Goal: Task Accomplishment & Management: Manage account settings

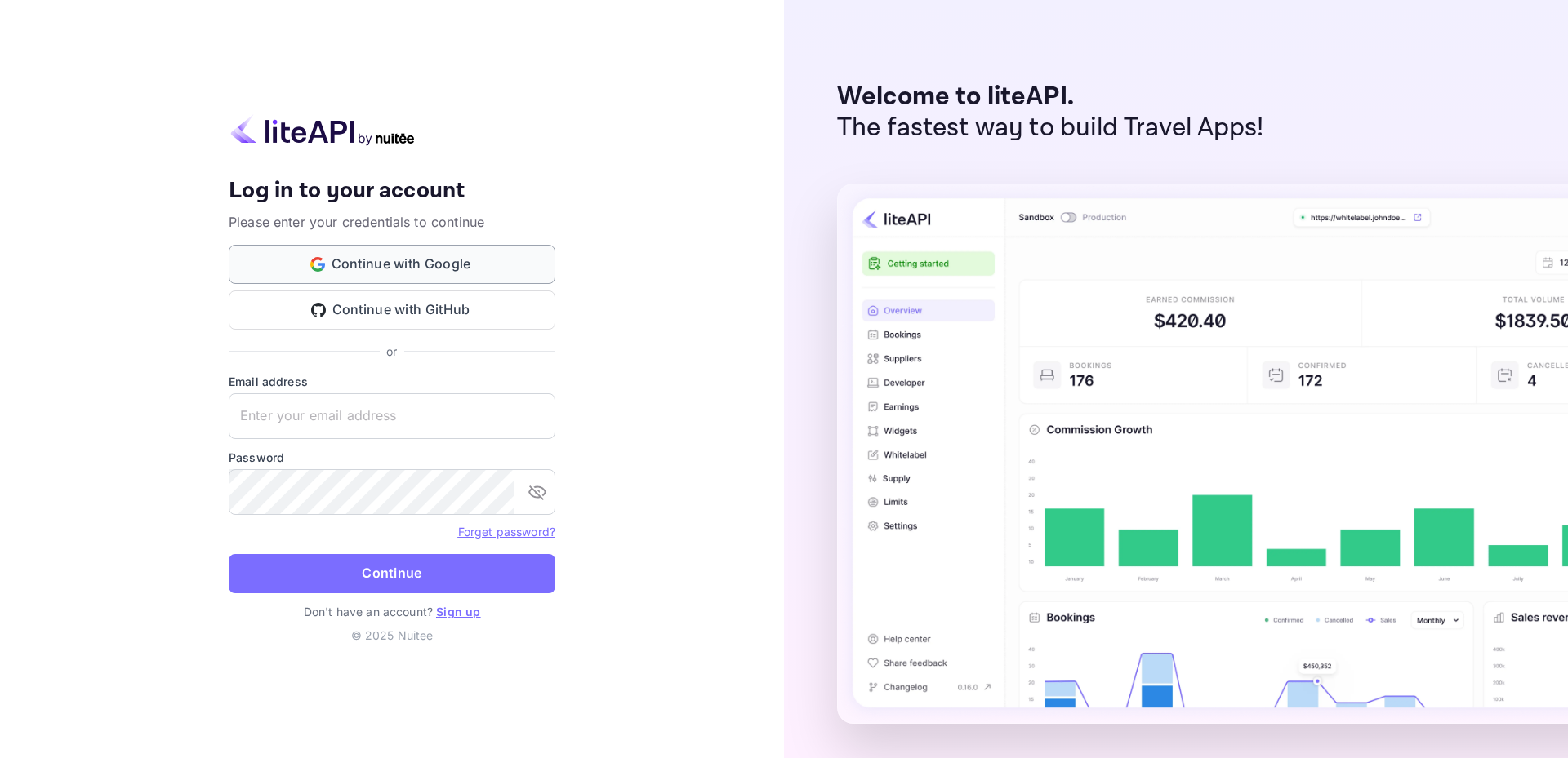
click at [450, 255] on button "Continue with Google" at bounding box center [391, 264] width 326 height 39
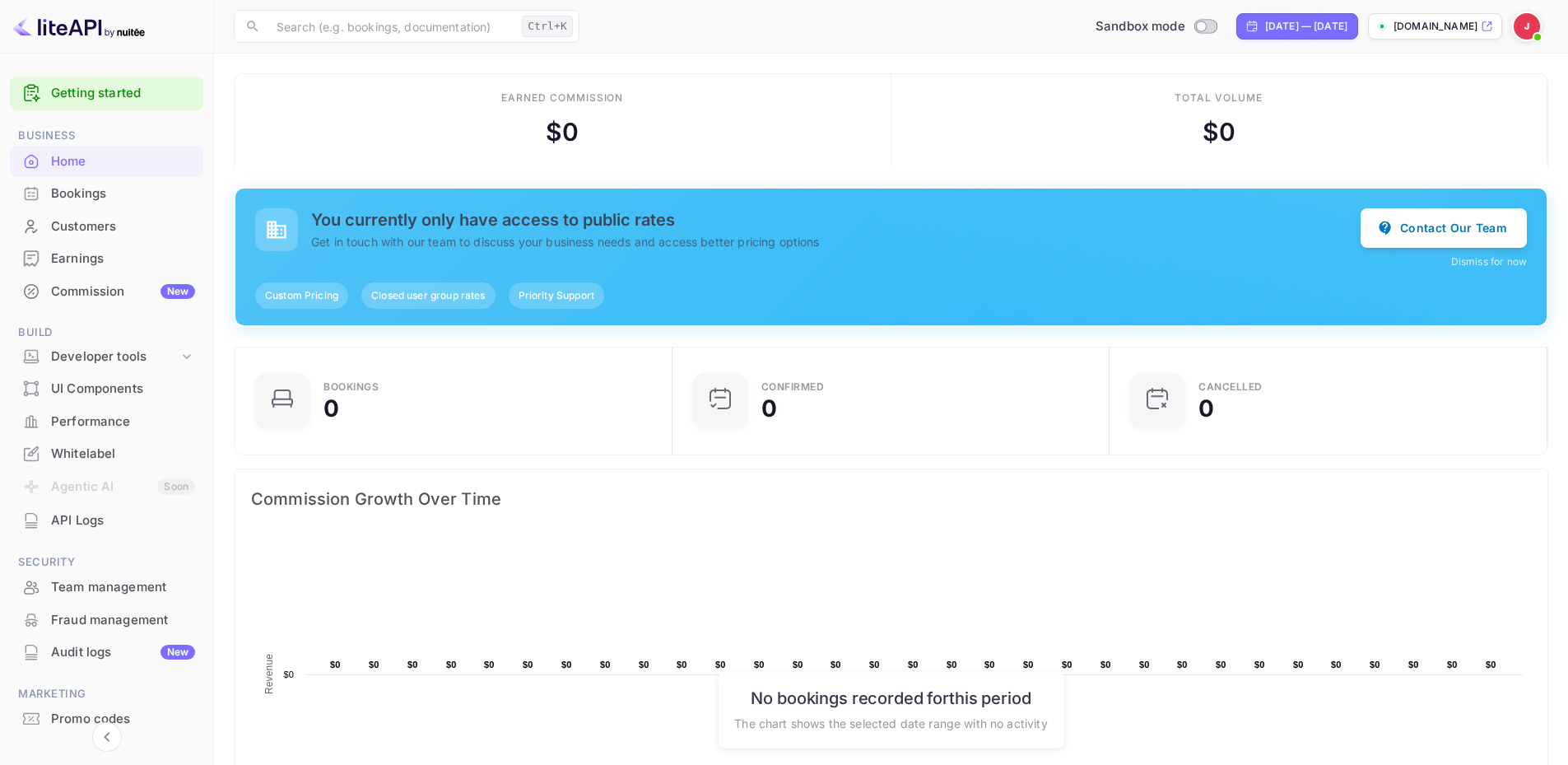
scroll to position [13, 13]
click at [1523, 31] on img at bounding box center [1527, 26] width 26 height 26
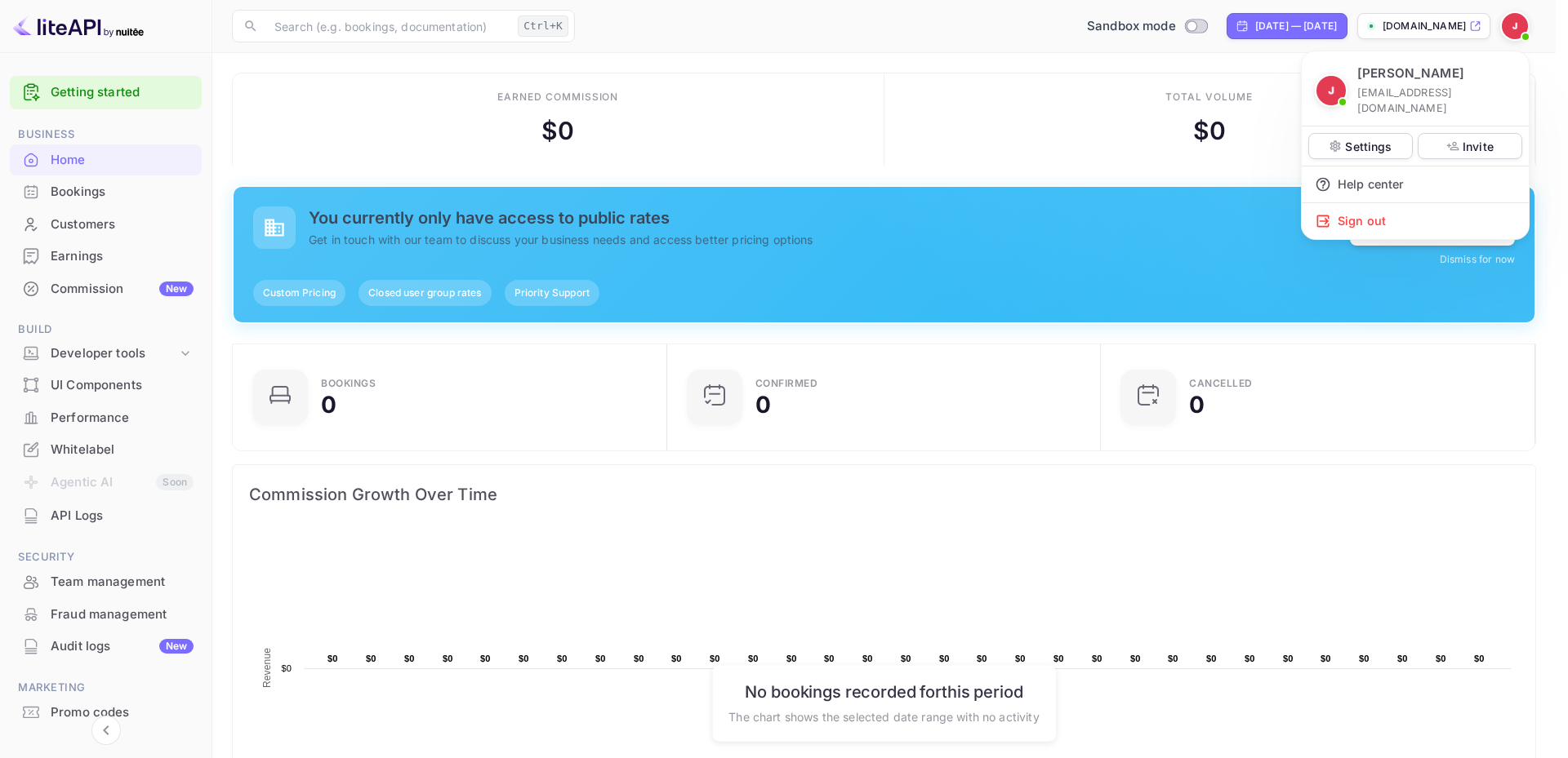
click at [74, 514] on div at bounding box center [784, 379] width 1568 height 758
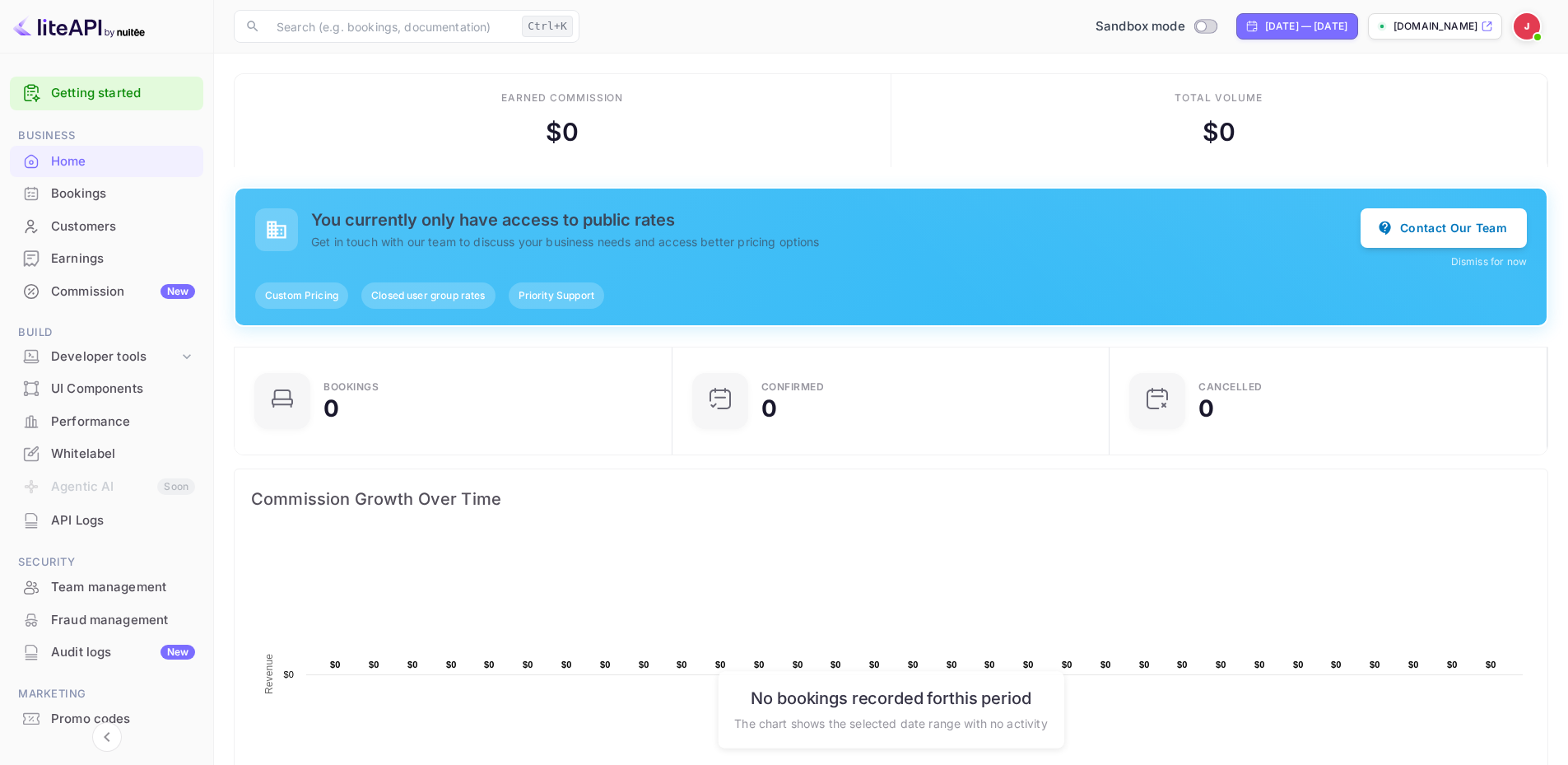
click at [74, 519] on div "API Logs" at bounding box center [122, 521] width 144 height 19
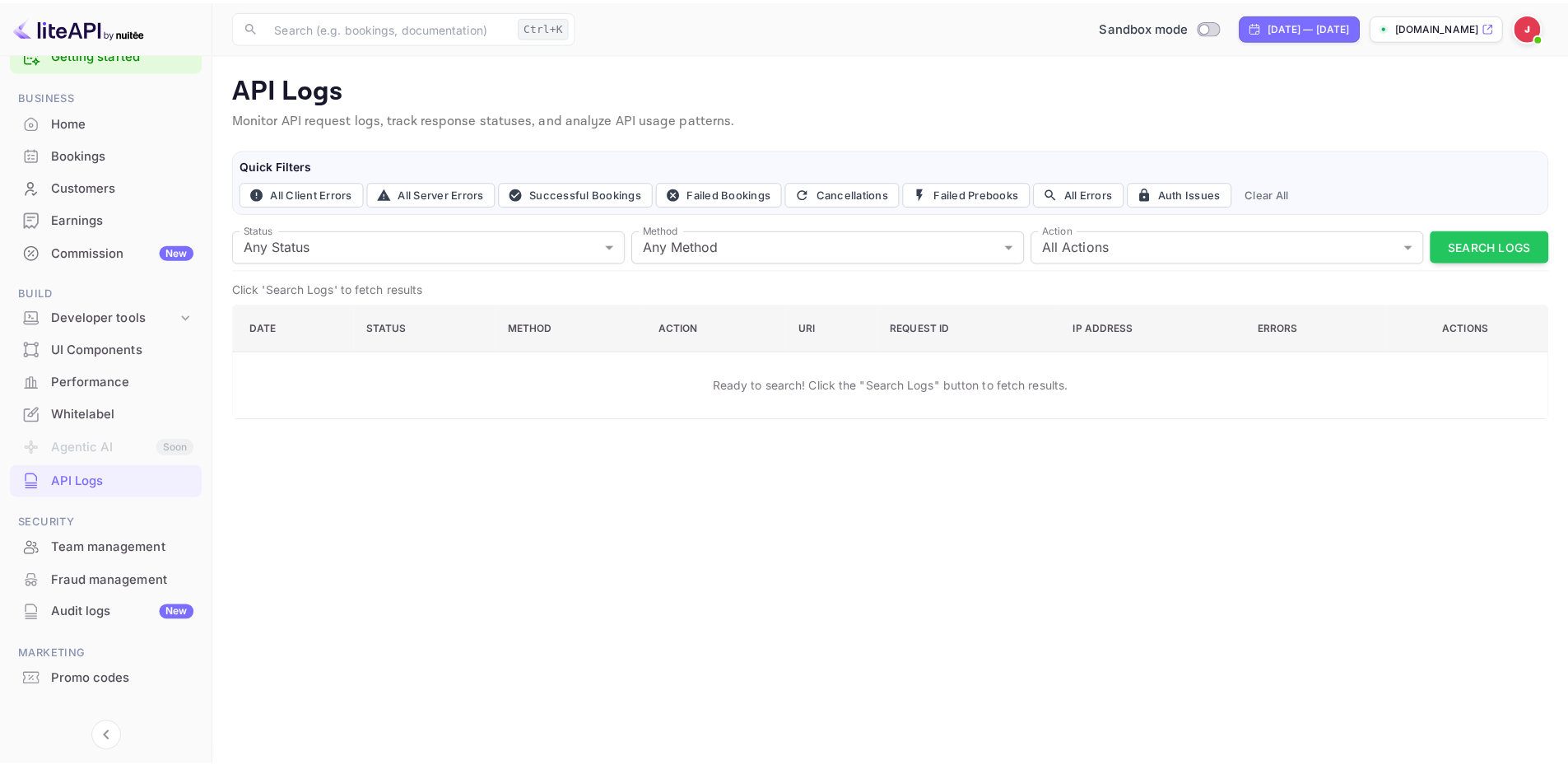
scroll to position [62, 0]
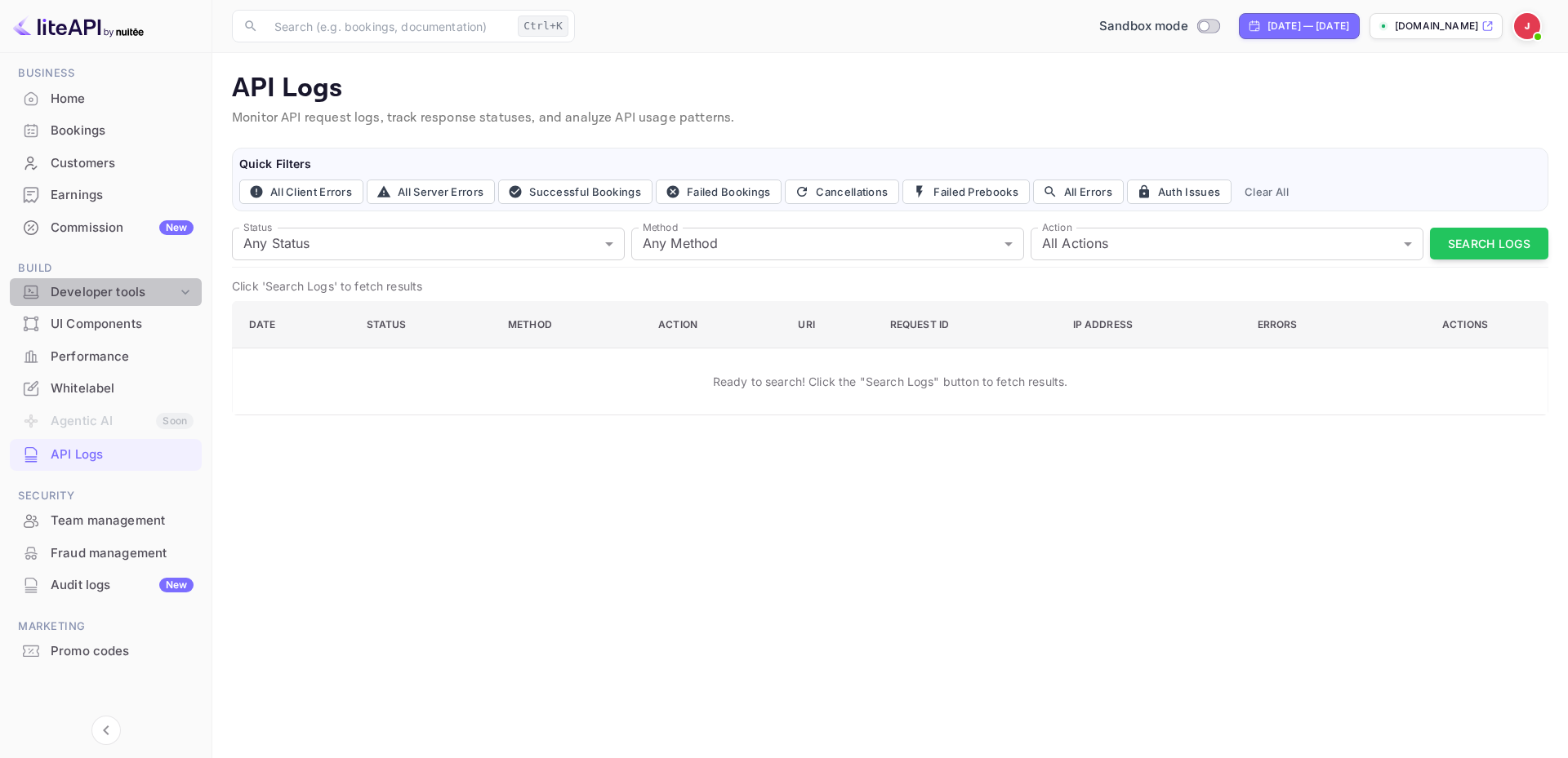
click at [118, 289] on div "Developer tools" at bounding box center [114, 292] width 127 height 19
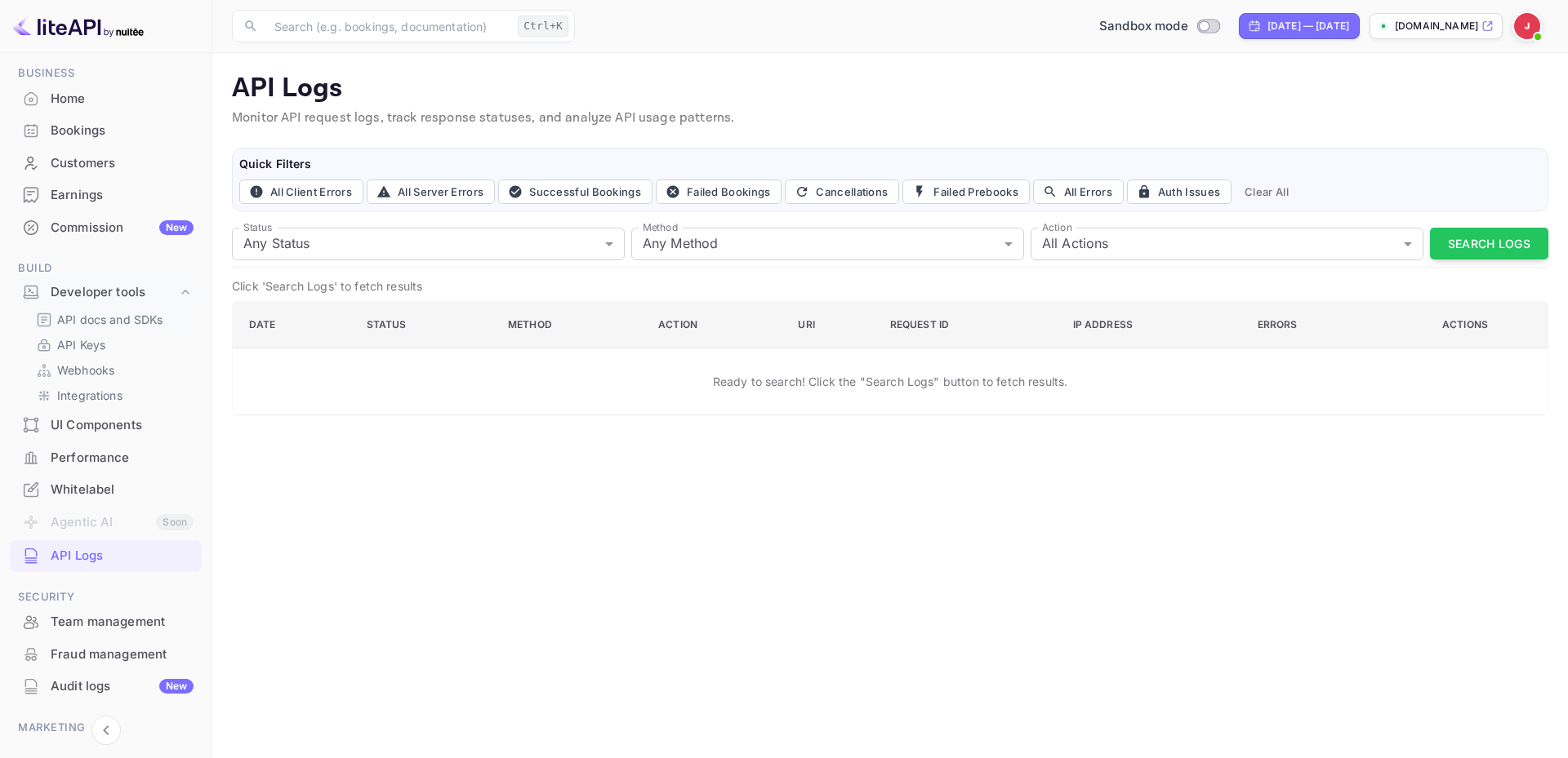
click at [120, 325] on p "API docs and SDKs" at bounding box center [110, 319] width 106 height 17
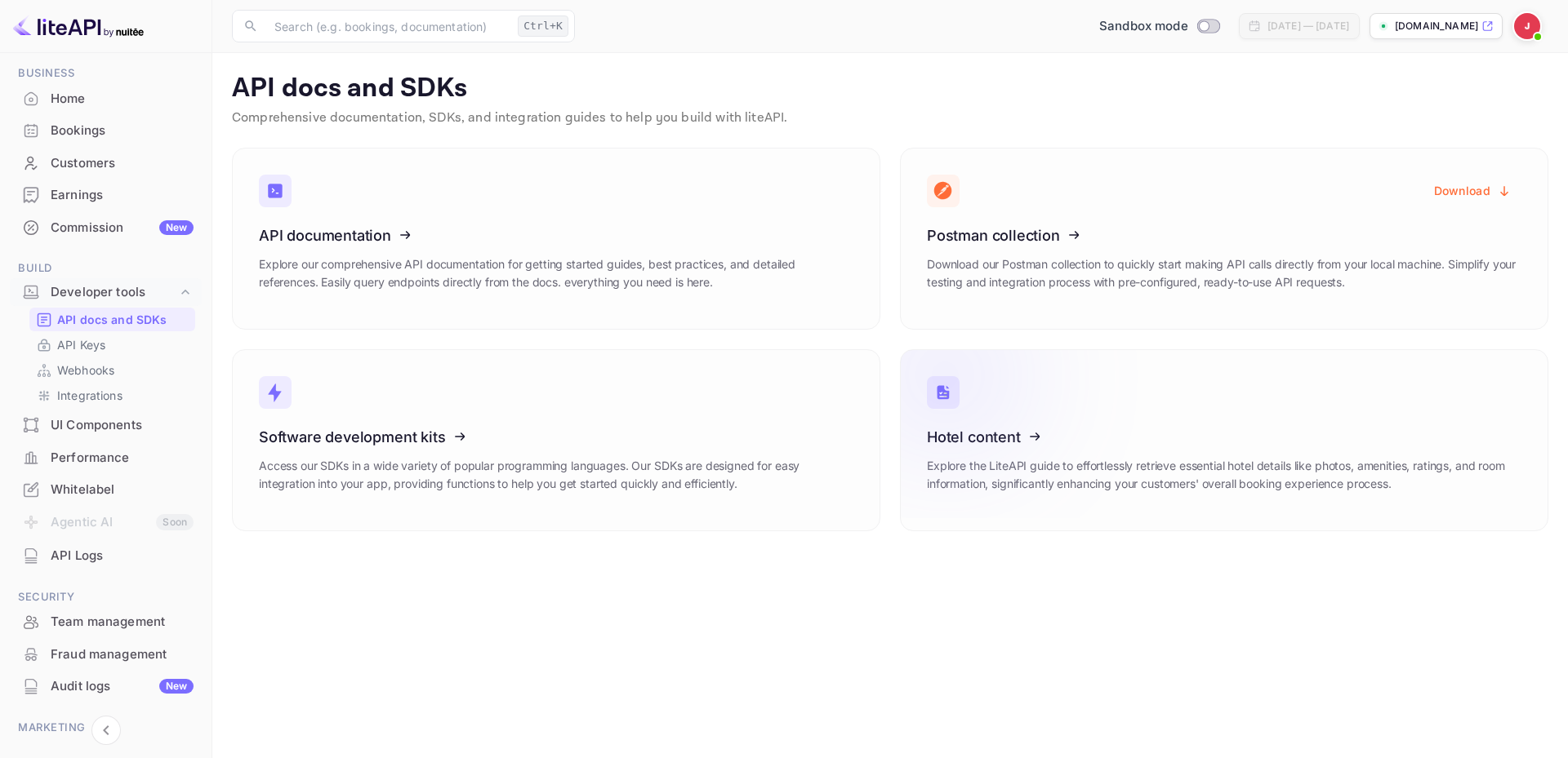
click at [1054, 437] on icon at bounding box center [1027, 435] width 254 height 168
click at [83, 342] on p "API Keys" at bounding box center [82, 345] width 49 height 17
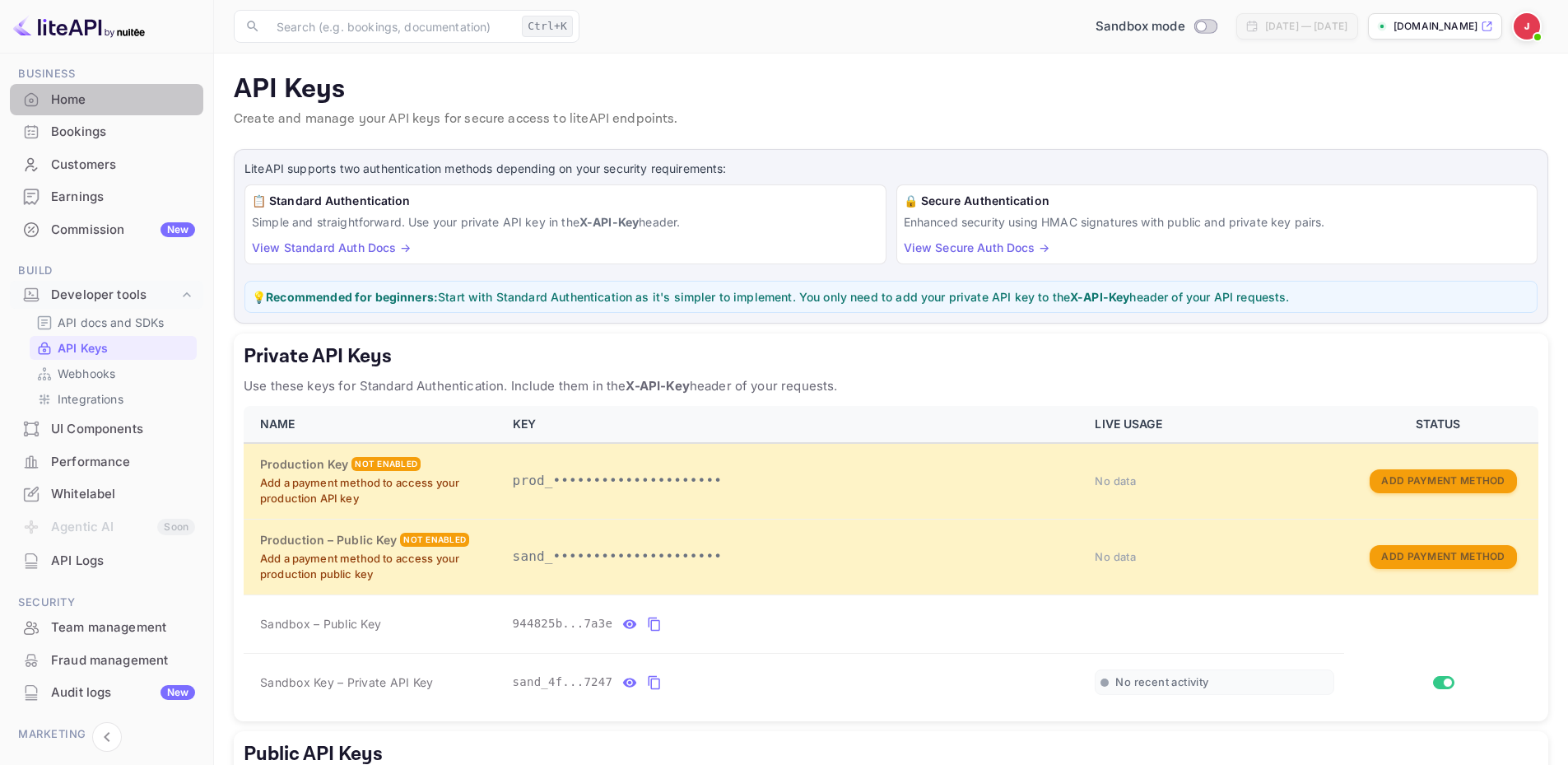
click at [126, 99] on div "Home" at bounding box center [122, 100] width 144 height 19
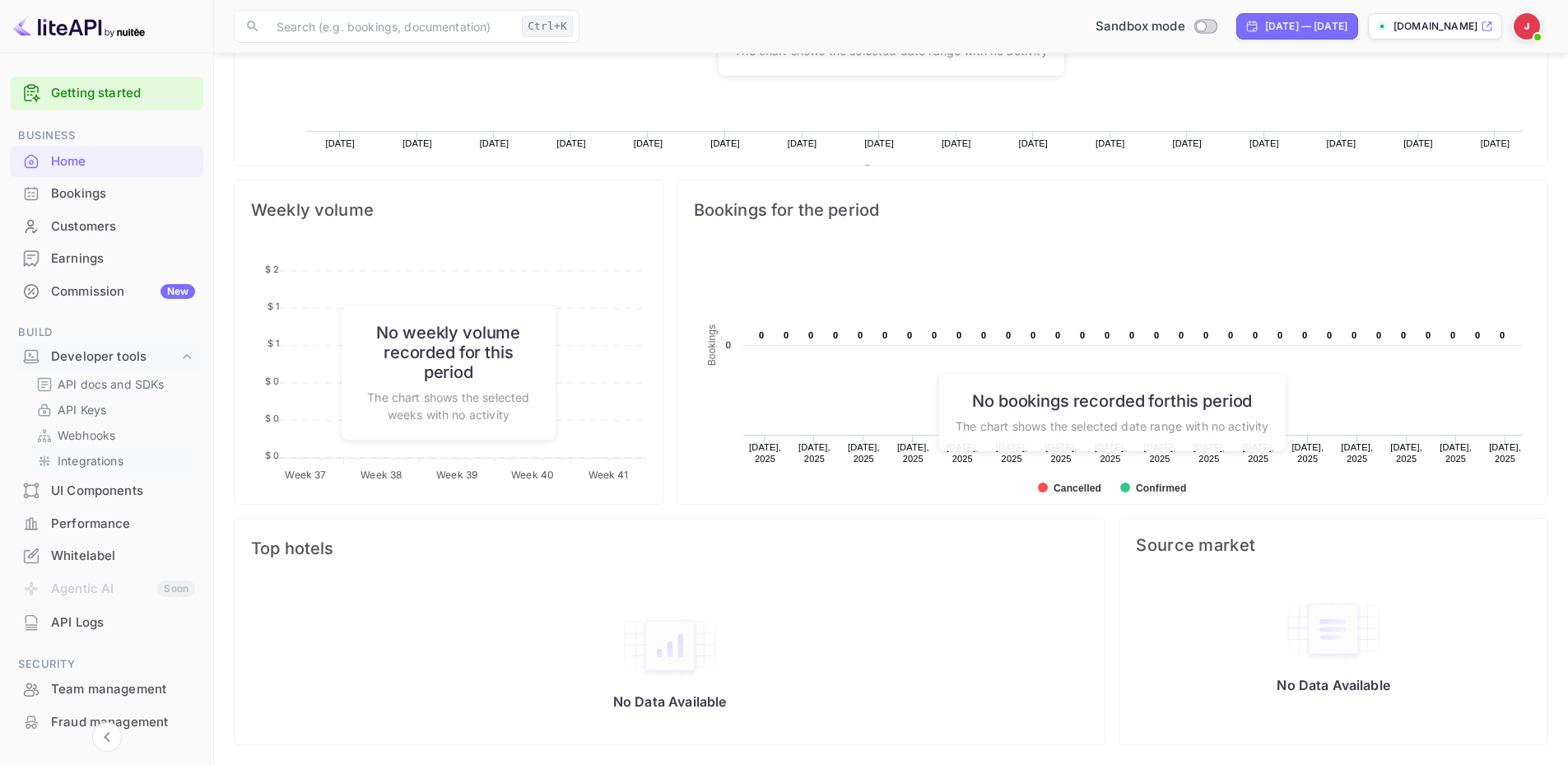
click at [107, 459] on p "Integrations" at bounding box center [90, 461] width 66 height 18
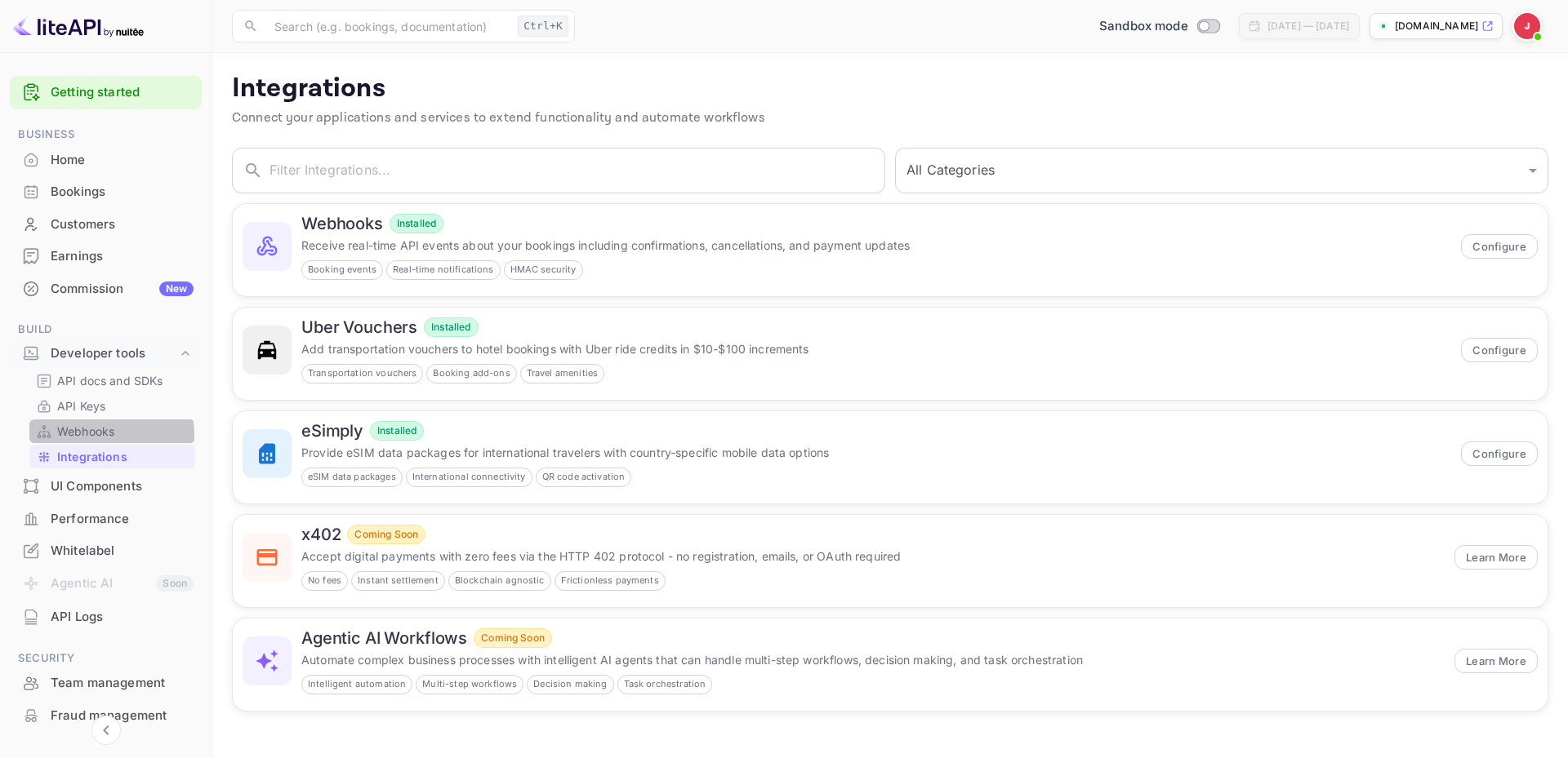
click at [101, 435] on p "Webhooks" at bounding box center [86, 431] width 57 height 17
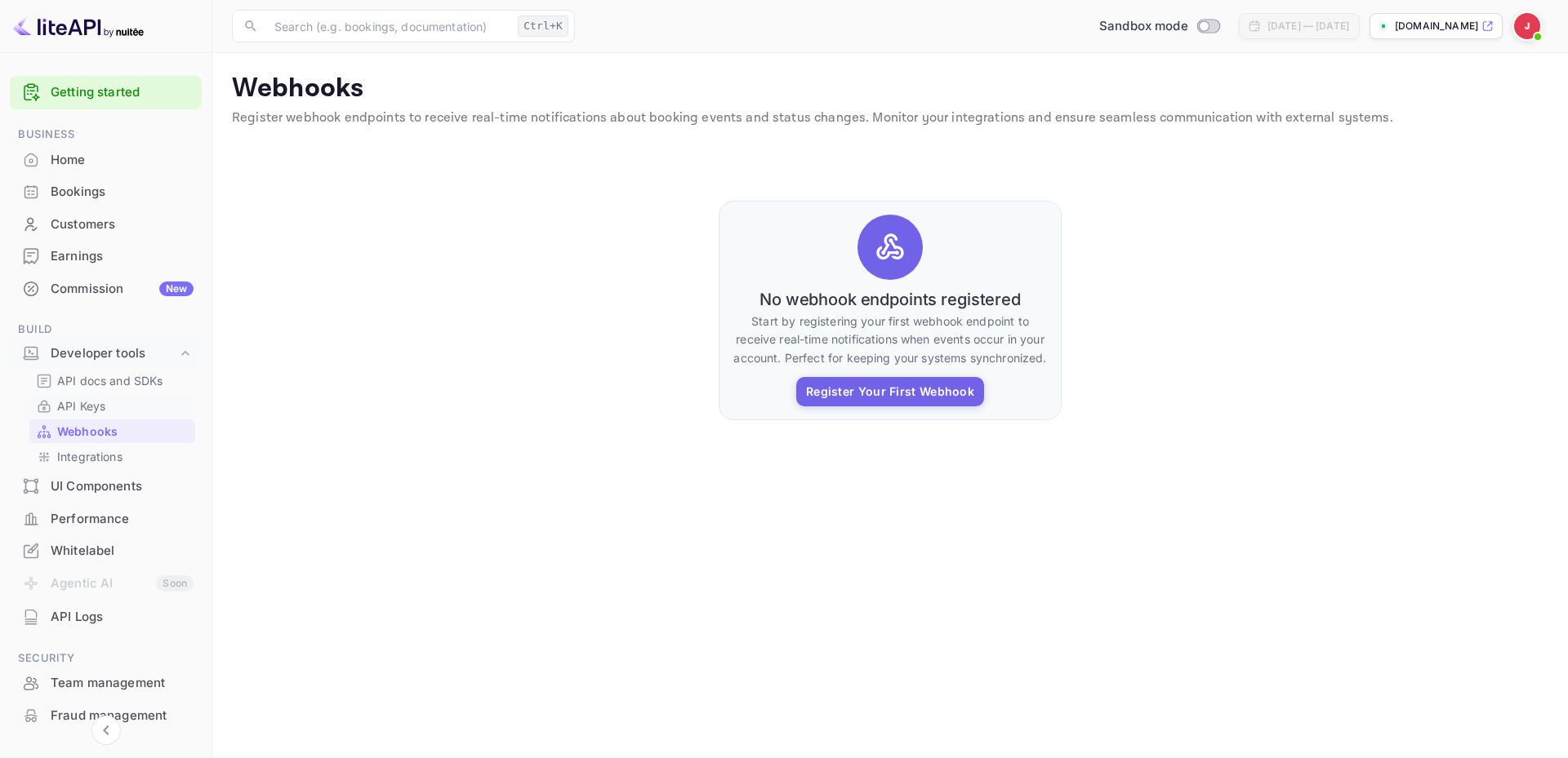
click at [84, 402] on p "API Keys" at bounding box center [82, 406] width 49 height 17
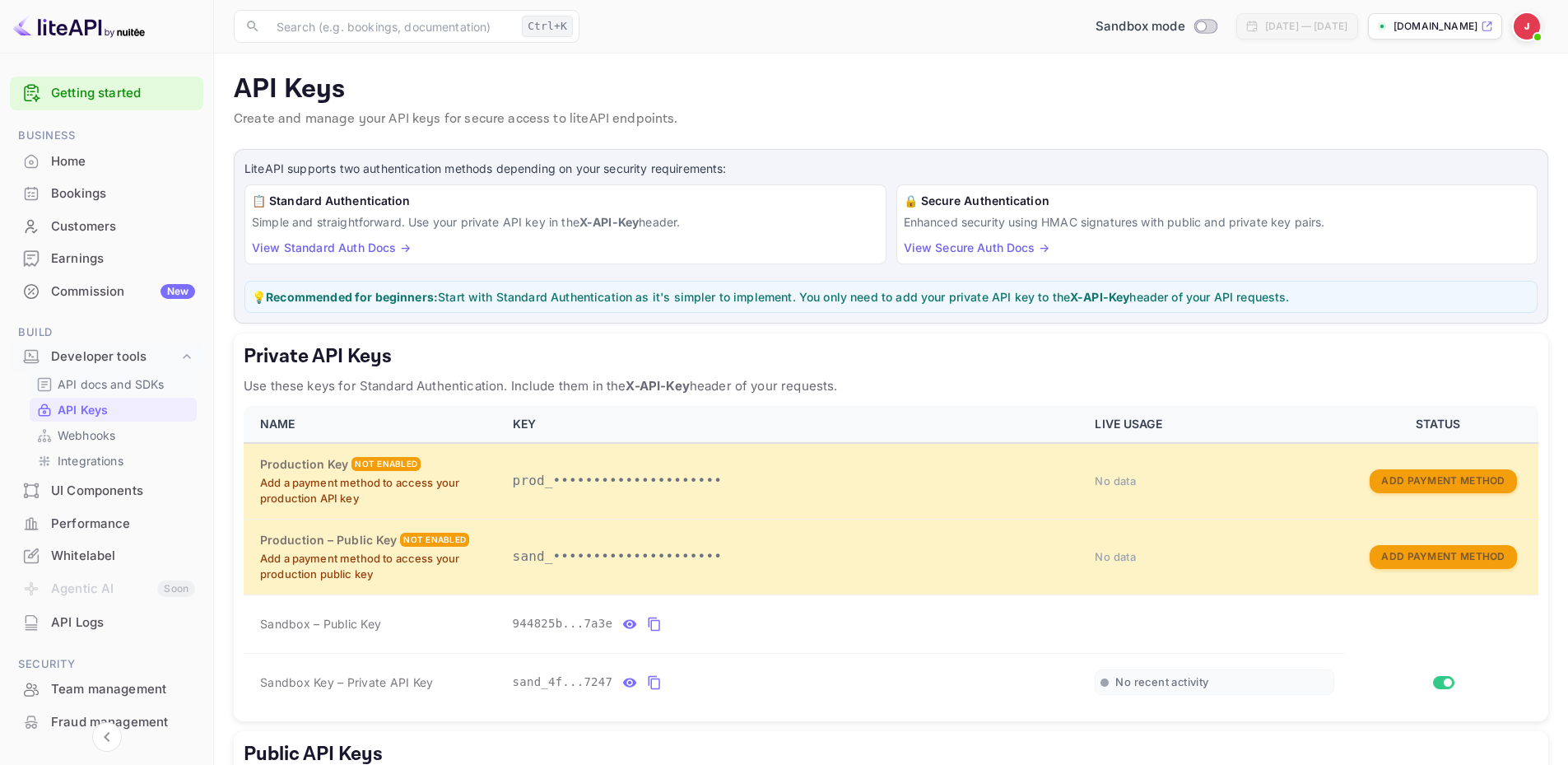
click at [117, 382] on p "API docs and SDKs" at bounding box center [111, 384] width 107 height 18
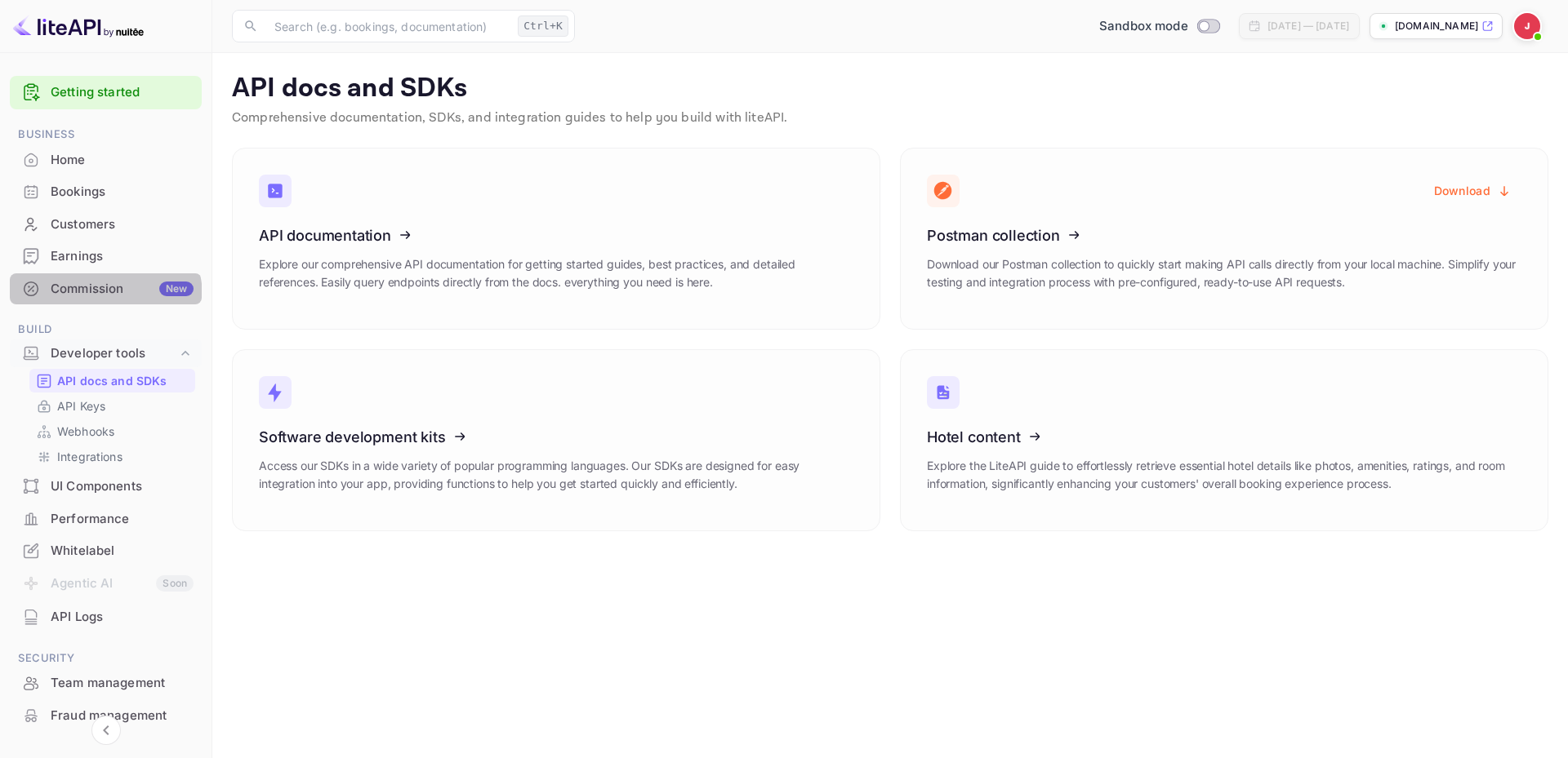
click at [100, 297] on div "Commission New" at bounding box center [121, 290] width 143 height 19
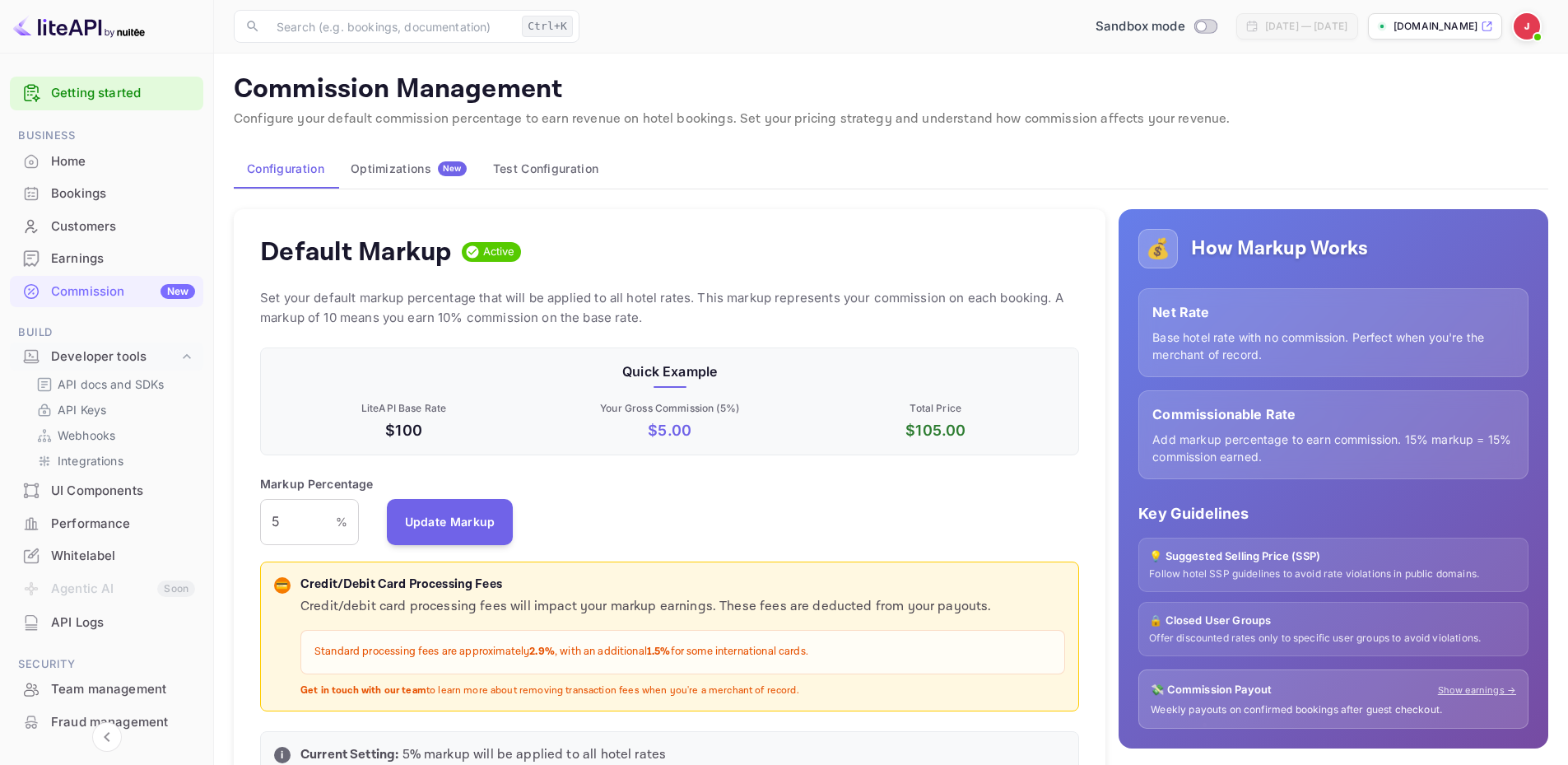
scroll to position [280, 808]
click at [296, 522] on input "5" at bounding box center [298, 522] width 76 height 46
type input "9"
type input "9.4"
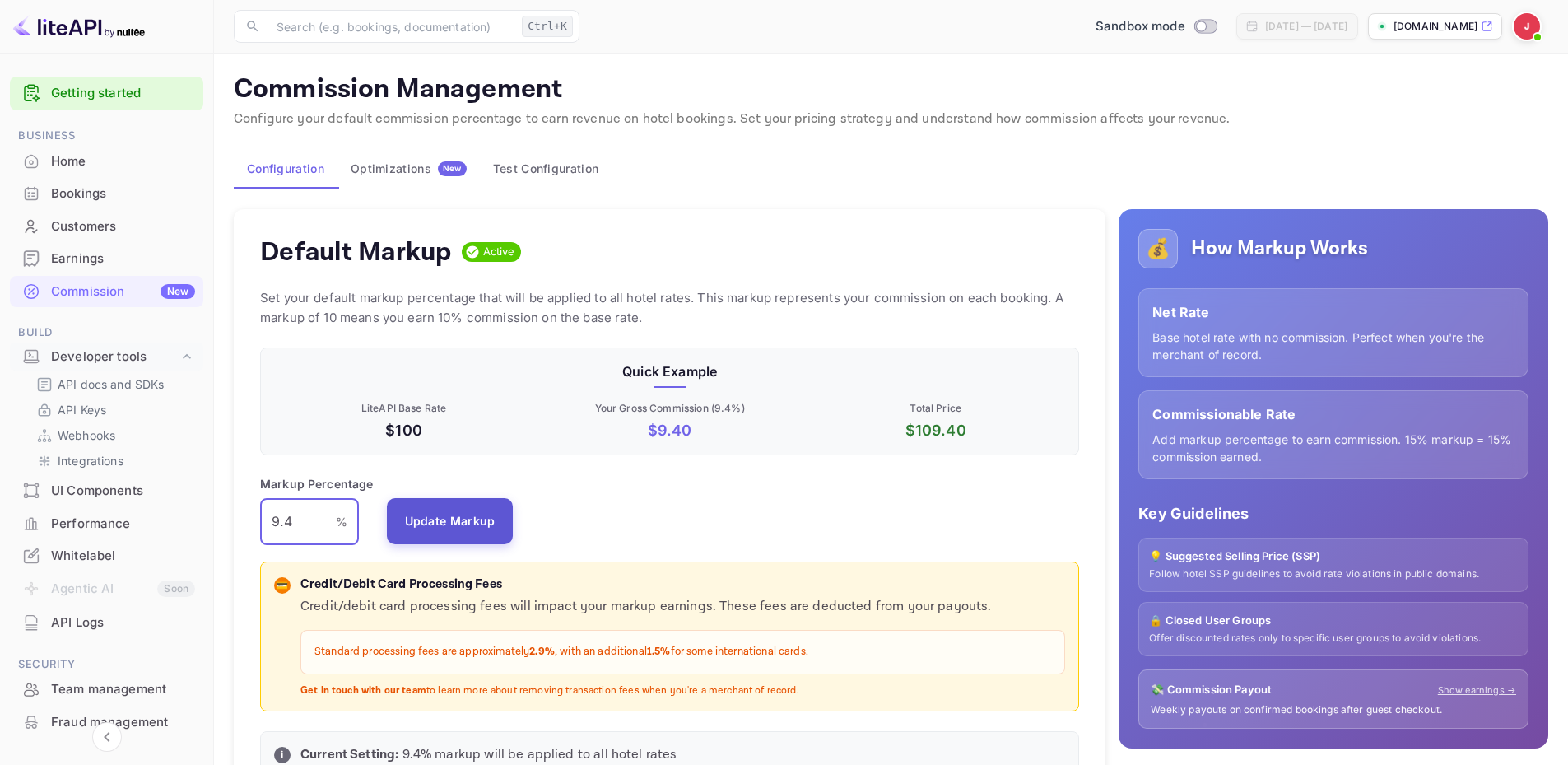
click at [427, 520] on button "Update Markup" at bounding box center [450, 521] width 127 height 46
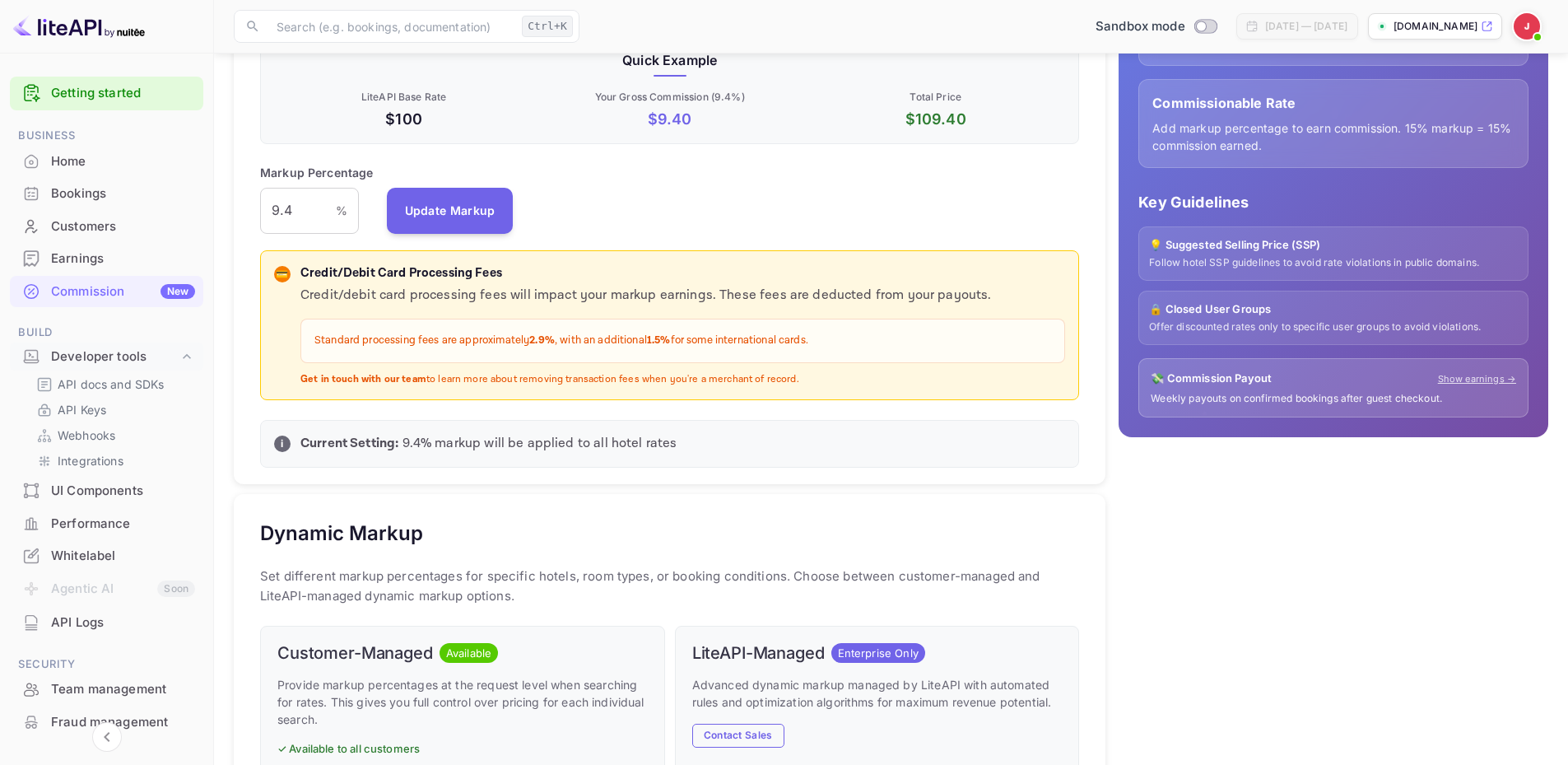
scroll to position [0, 0]
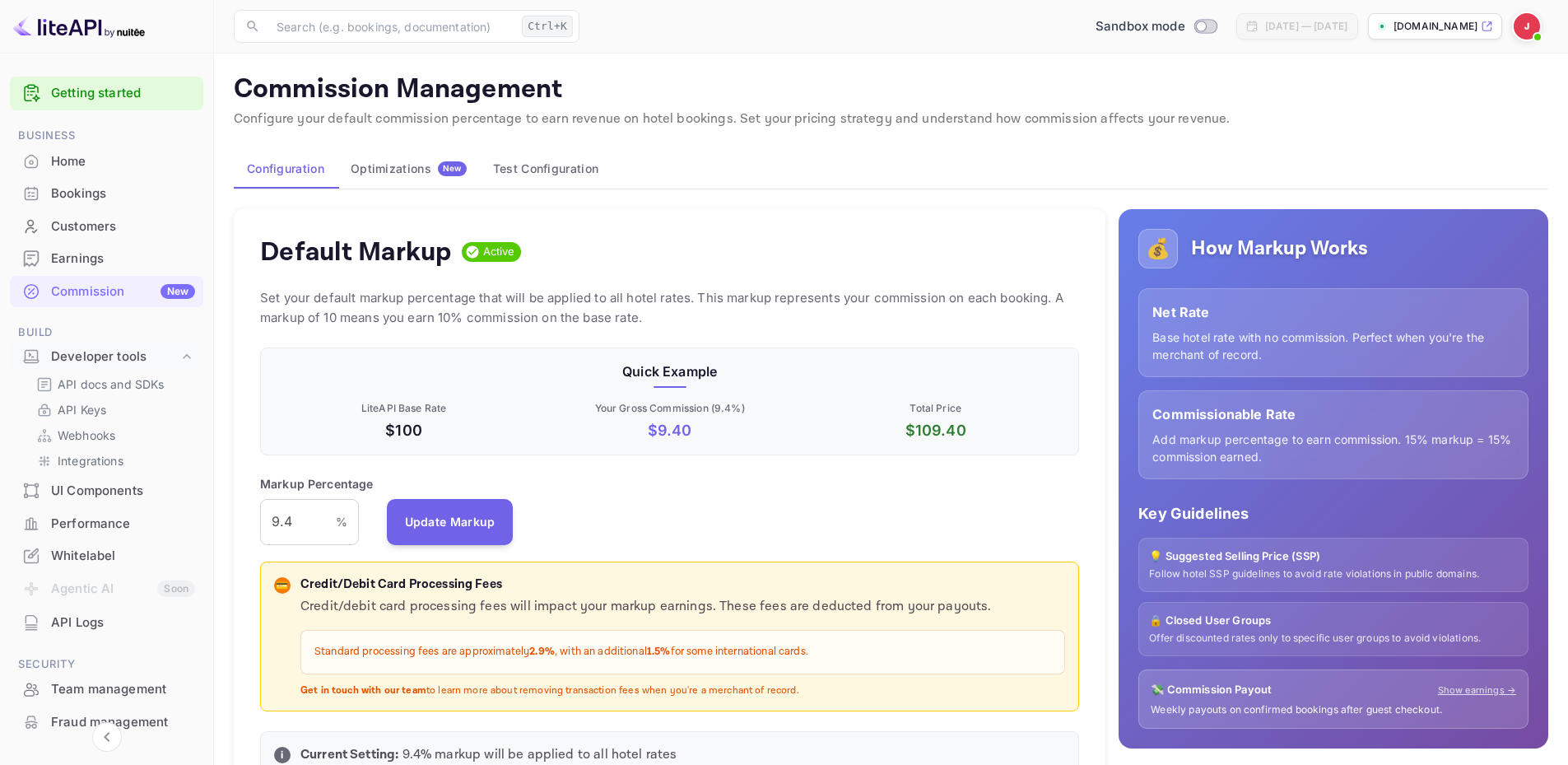
click at [405, 176] on button "Optimizations New" at bounding box center [409, 168] width 143 height 39
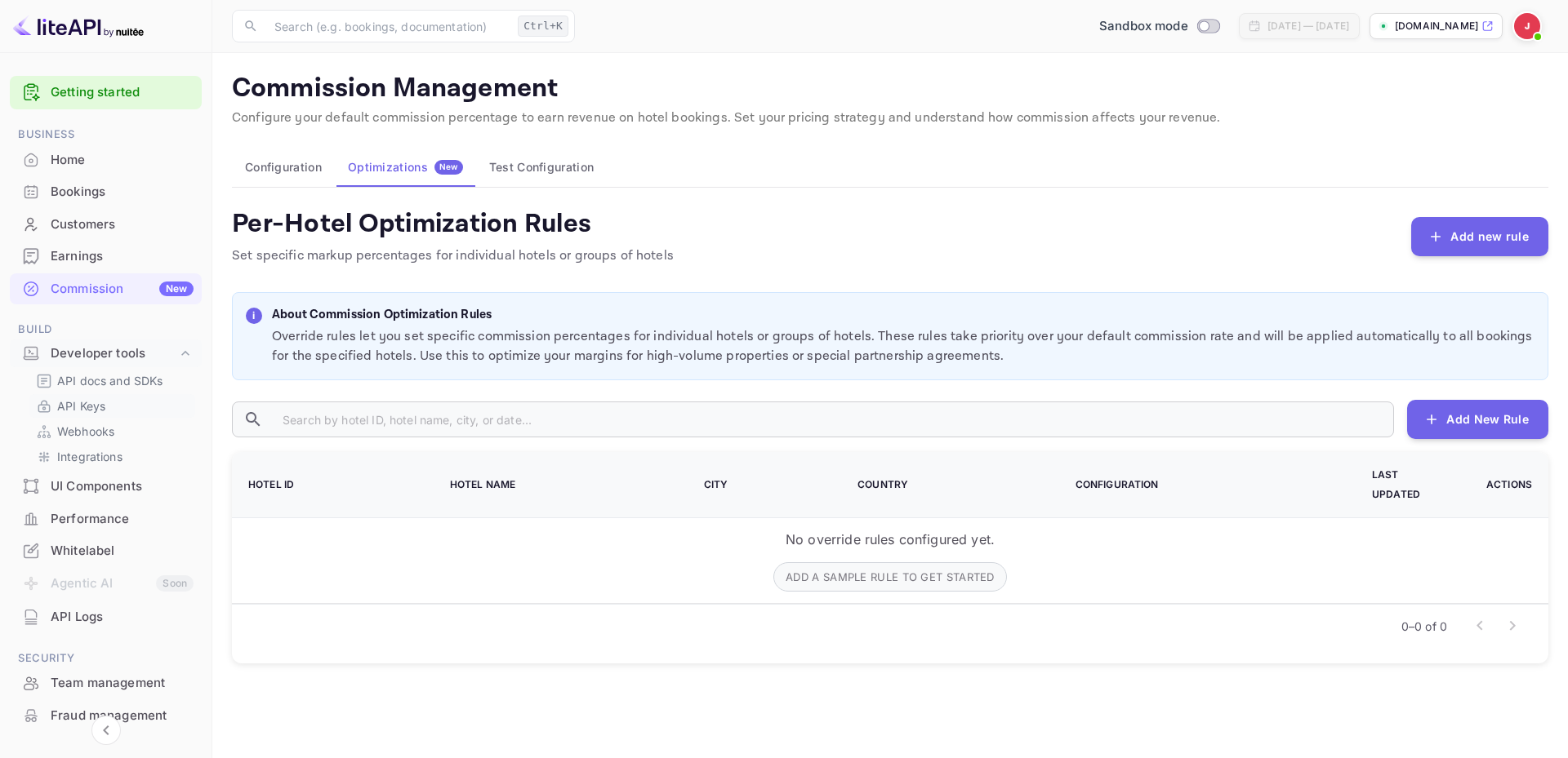
click at [76, 404] on p "API Keys" at bounding box center [82, 406] width 49 height 17
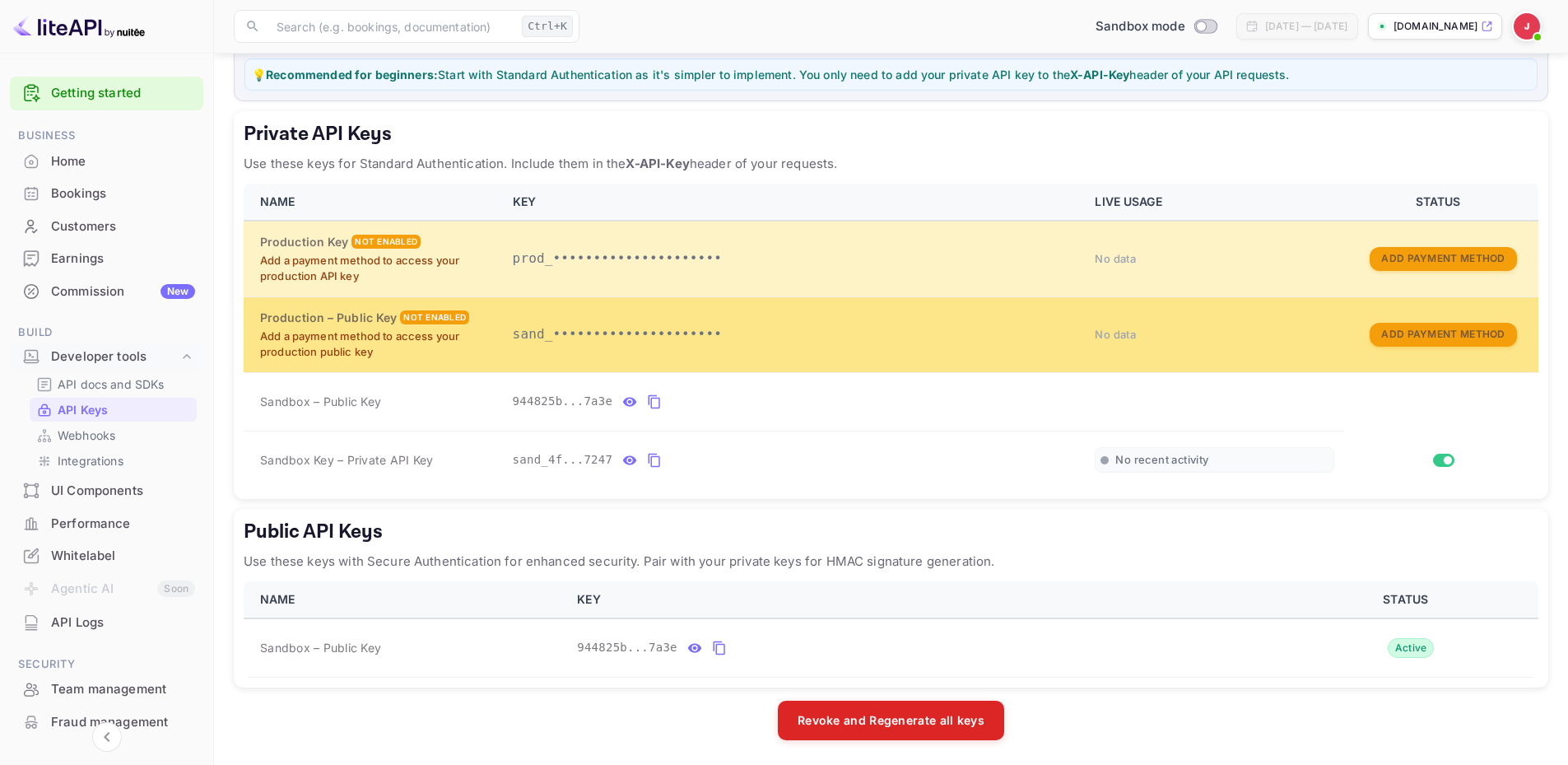
scroll to position [224, 0]
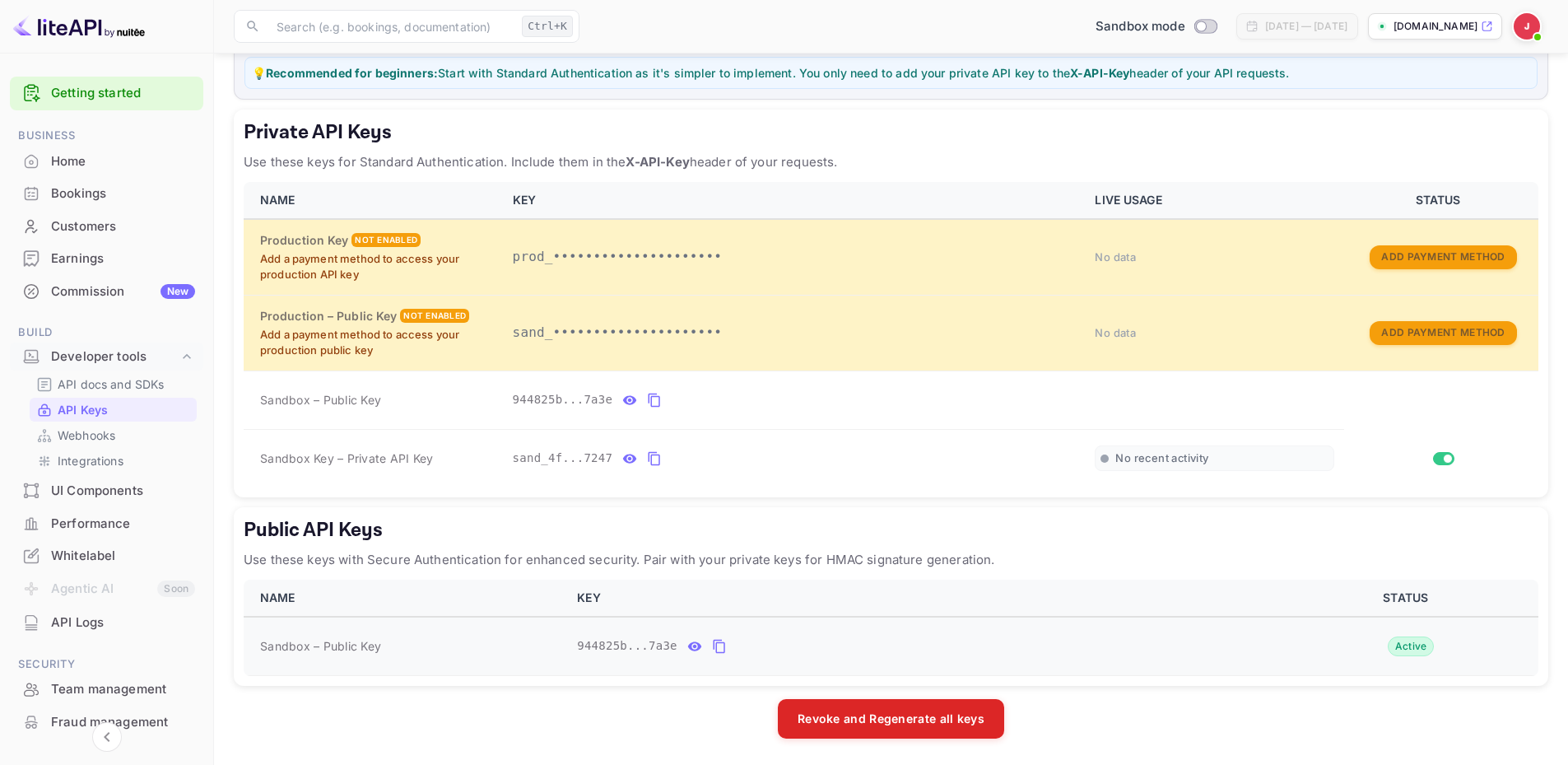
click at [690, 645] on icon "public api keys table" at bounding box center [696, 646] width 14 height 9
click at [870, 650] on icon "public api keys table" at bounding box center [877, 646] width 15 height 20
